Goal: Task Accomplishment & Management: Use online tool/utility

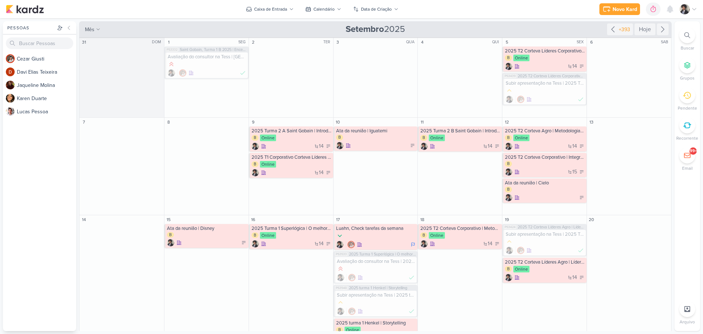
click at [689, 36] on icon at bounding box center [687, 35] width 6 height 6
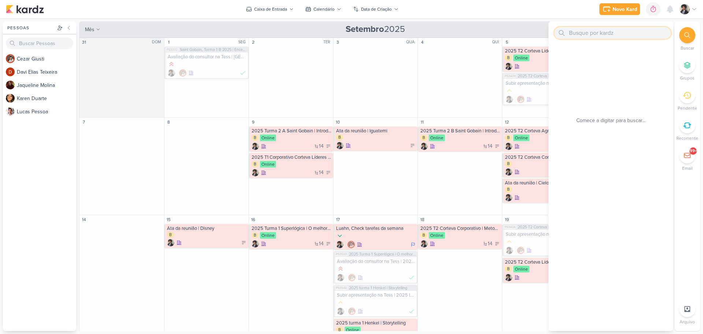
type input "l"
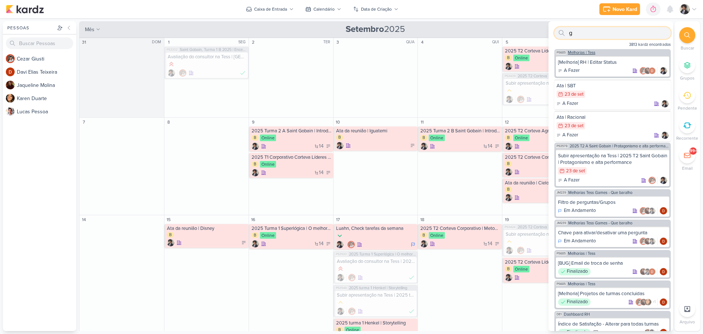
type input "g"
click at [582, 51] on span "Melhorias | Tess" at bounding box center [581, 53] width 27 height 4
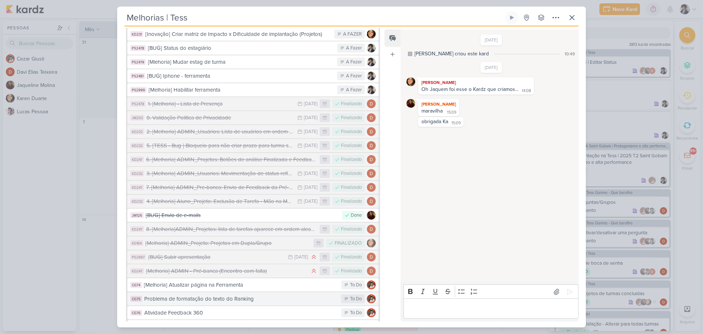
scroll to position [447, 0]
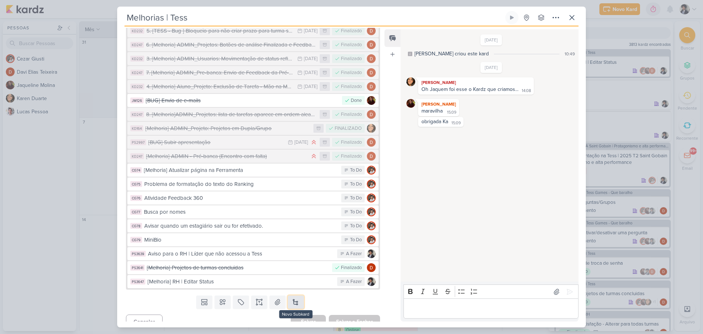
click at [297, 295] on button at bounding box center [296, 301] width 16 height 13
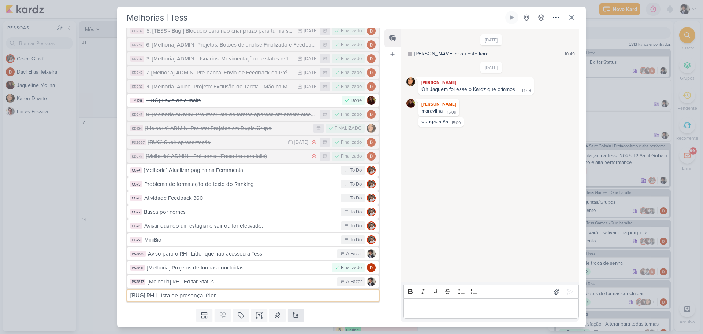
type input "[BUG] RH | Lista de presença líder"
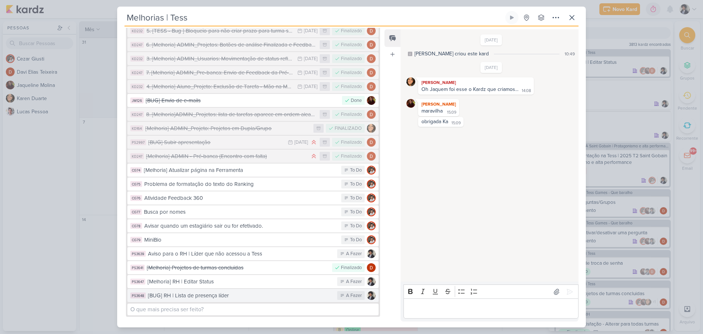
click at [259, 291] on div "[BUG] RH | Lista de presença líder" at bounding box center [241, 295] width 186 height 8
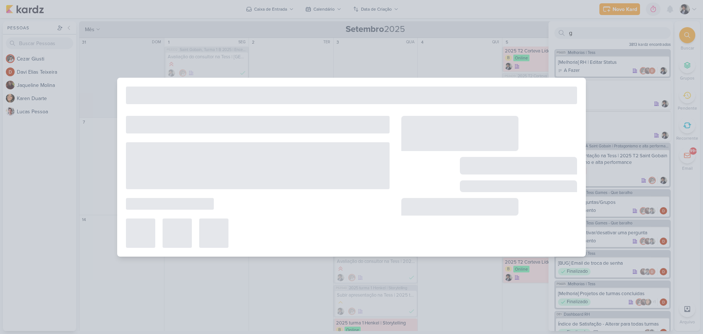
type input "[BUG] RH | Lista de presença líder"
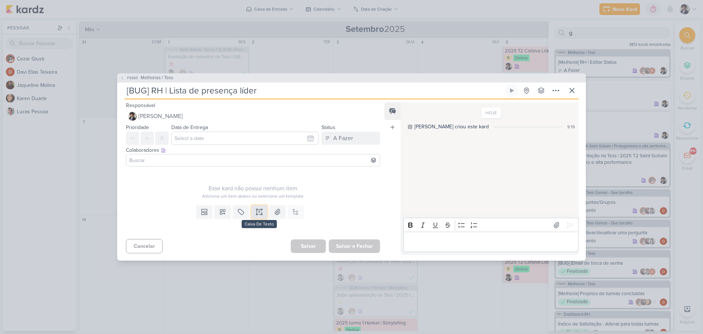
click at [256, 213] on icon at bounding box center [259, 211] width 7 height 7
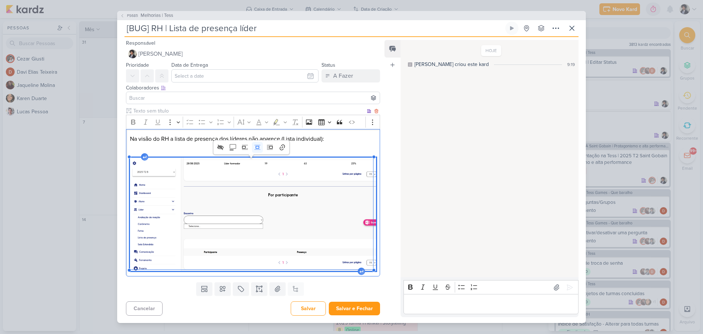
click at [324, 142] on p "Na visão do RH a lista de presença dos líderes não aparece (Lista individual):" at bounding box center [253, 138] width 246 height 9
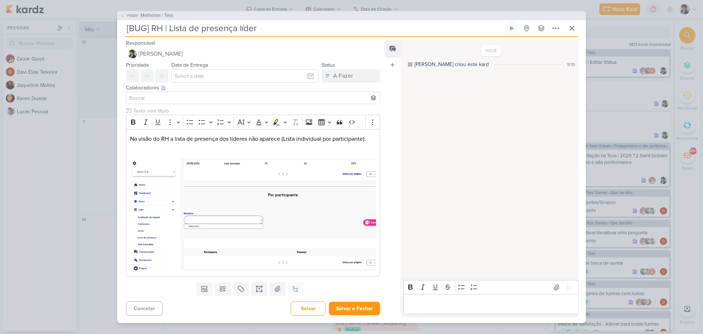
click at [181, 100] on input at bounding box center [253, 97] width 250 height 9
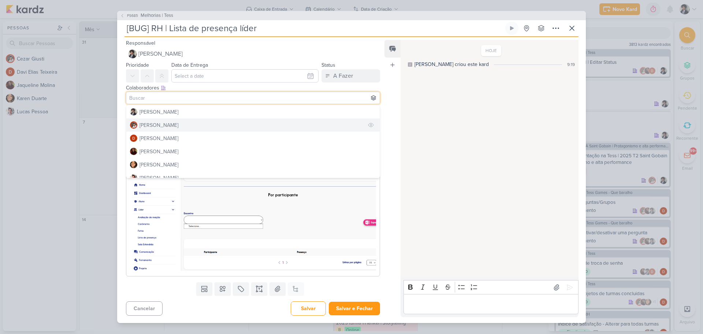
click at [165, 127] on div "[PERSON_NAME]" at bounding box center [158, 125] width 39 height 8
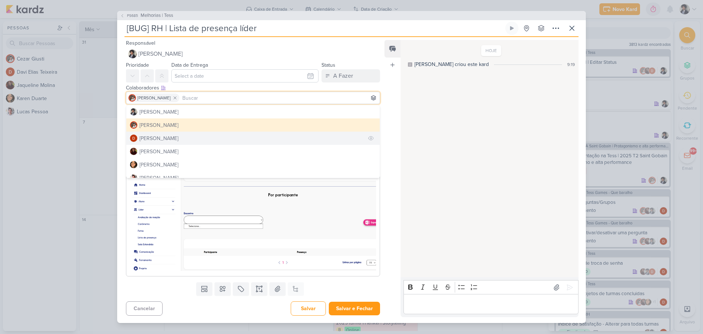
click at [164, 139] on div "[PERSON_NAME]" at bounding box center [158, 138] width 39 height 8
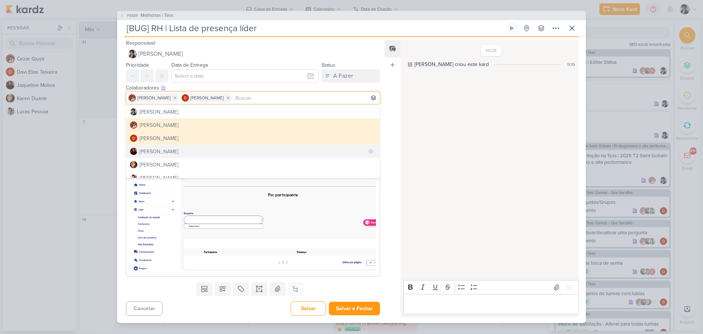
click at [161, 154] on div "[PERSON_NAME]" at bounding box center [158, 152] width 39 height 8
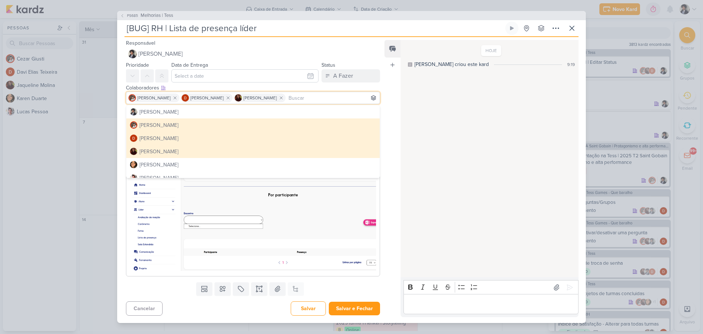
click at [120, 123] on div "Clique para deixar o item visível somente à membros da sua organização Rich Tex…" at bounding box center [250, 193] width 266 height 172
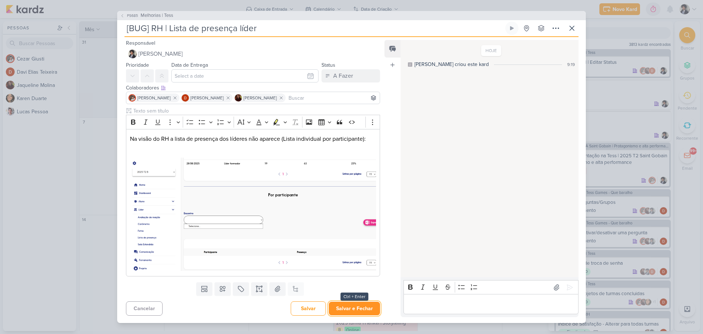
click at [363, 308] on button "Salvar e Fechar" at bounding box center [354, 308] width 51 height 14
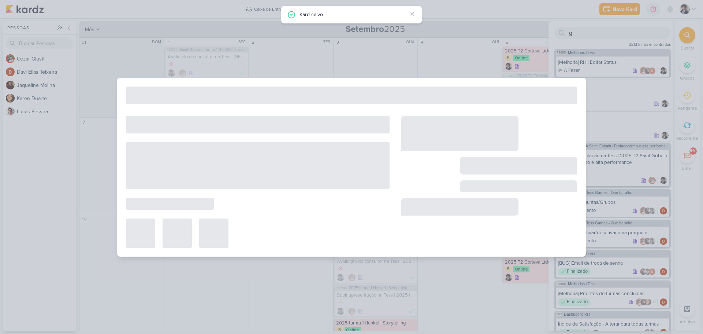
type input "Melhorias | Tess"
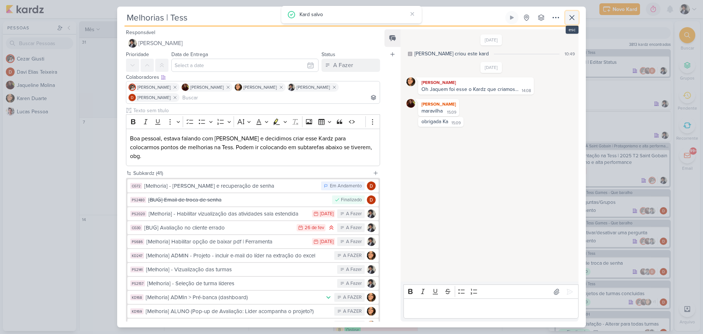
click at [575, 16] on icon at bounding box center [571, 17] width 9 height 9
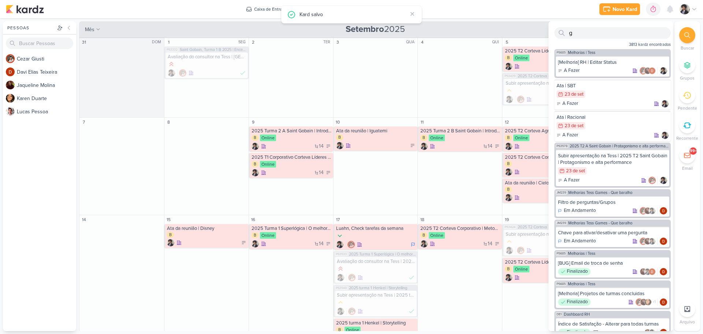
click at [483, 5] on div "Novo Kard Ctrl + k 0h0m Sessão desligada... Hoje 0h0m Semana 0h0m Mês 0h0m" at bounding box center [351, 9] width 691 height 18
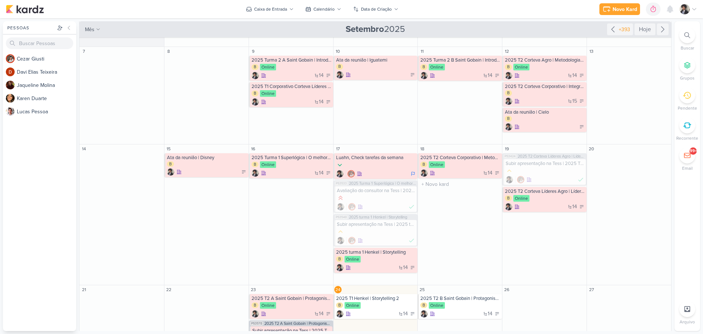
scroll to position [146, 0]
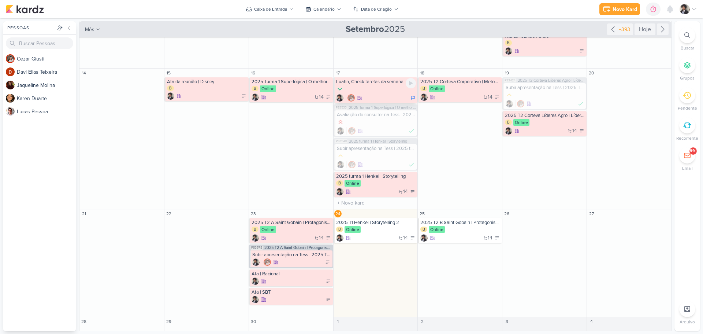
click at [368, 91] on div at bounding box center [376, 89] width 80 height 8
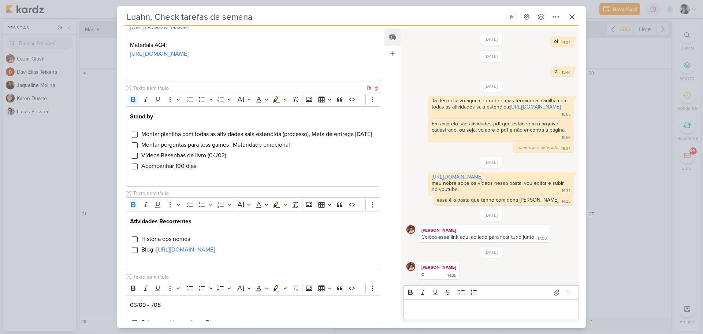
scroll to position [183, 0]
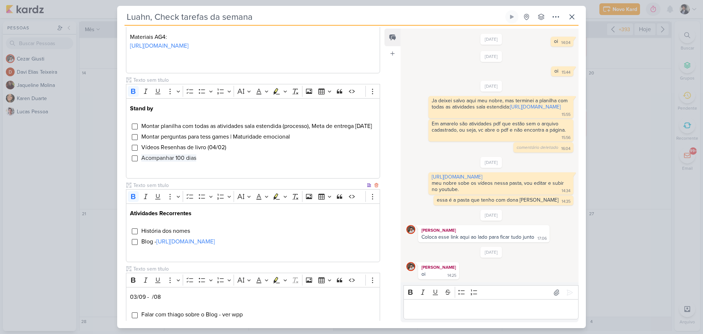
drag, startPoint x: 192, startPoint y: 257, endPoint x: 377, endPoint y: 33, distance: 290.7
click at [192, 245] on link "[URL][DOMAIN_NAME]" at bounding box center [185, 241] width 59 height 7
click at [193, 235] on li "História dos nomes" at bounding box center [258, 230] width 235 height 9
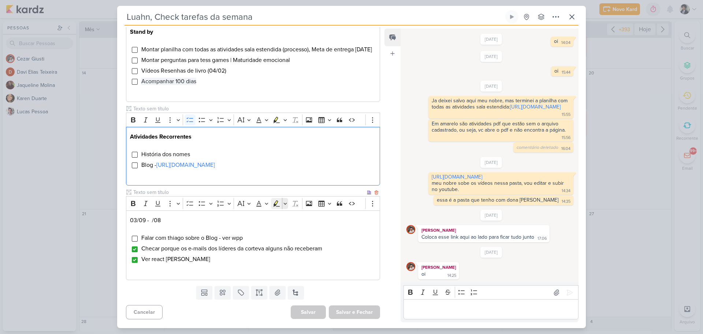
scroll to position [286, 0]
click at [135, 238] on input "Editor editing area: main" at bounding box center [135, 238] width 6 height 6
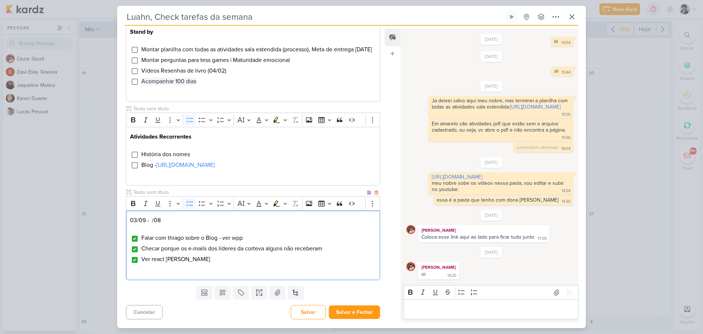
click at [271, 249] on span "Checar porque os e-mails dos líderes da corteva alguns não receberam" at bounding box center [231, 248] width 181 height 7
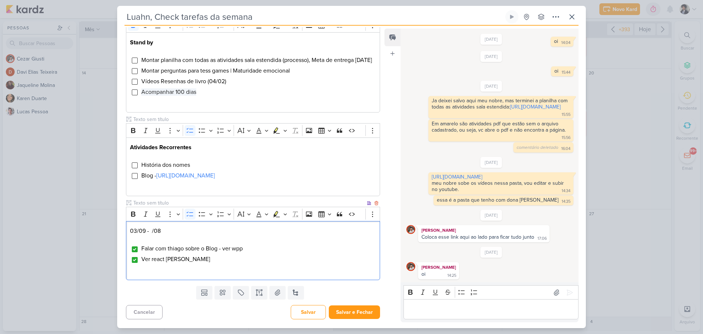
scroll to position [275, 0]
click at [190, 260] on span "Ver react [PERSON_NAME]" at bounding box center [175, 258] width 69 height 7
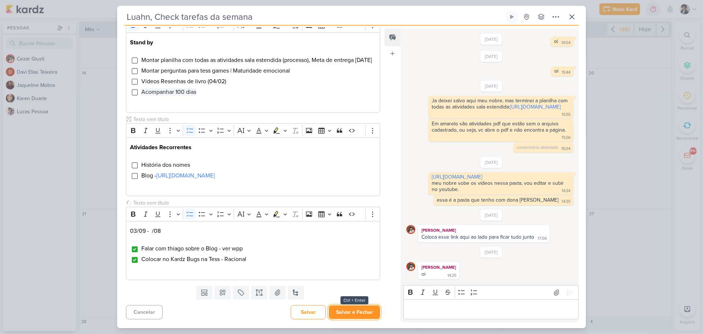
click at [353, 314] on button "Salvar e Fechar" at bounding box center [354, 312] width 51 height 14
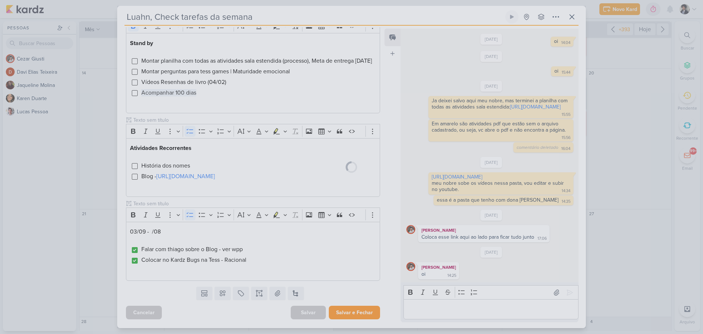
scroll to position [275, 0]
